Goal: Find specific page/section: Find specific page/section

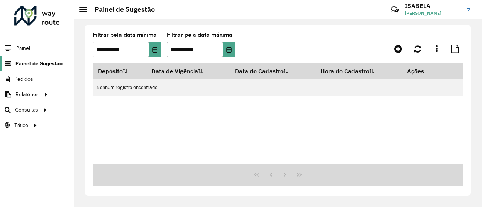
click at [38, 66] on span "Painel de Sugestão" at bounding box center [38, 64] width 47 height 8
click at [361, 171] on div at bounding box center [278, 175] width 370 height 22
